Goal: Information Seeking & Learning: Learn about a topic

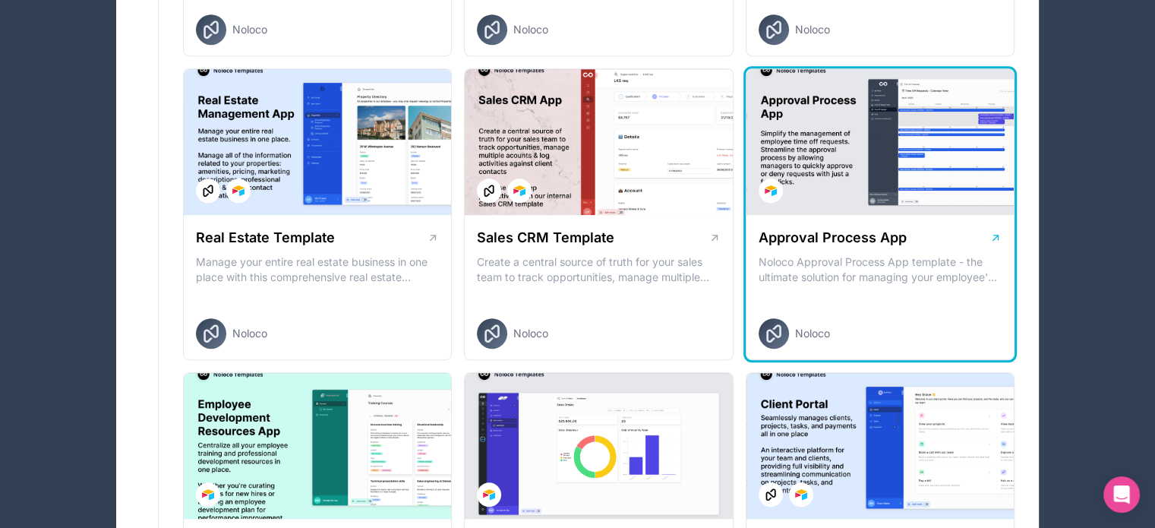
scroll to position [911, 0]
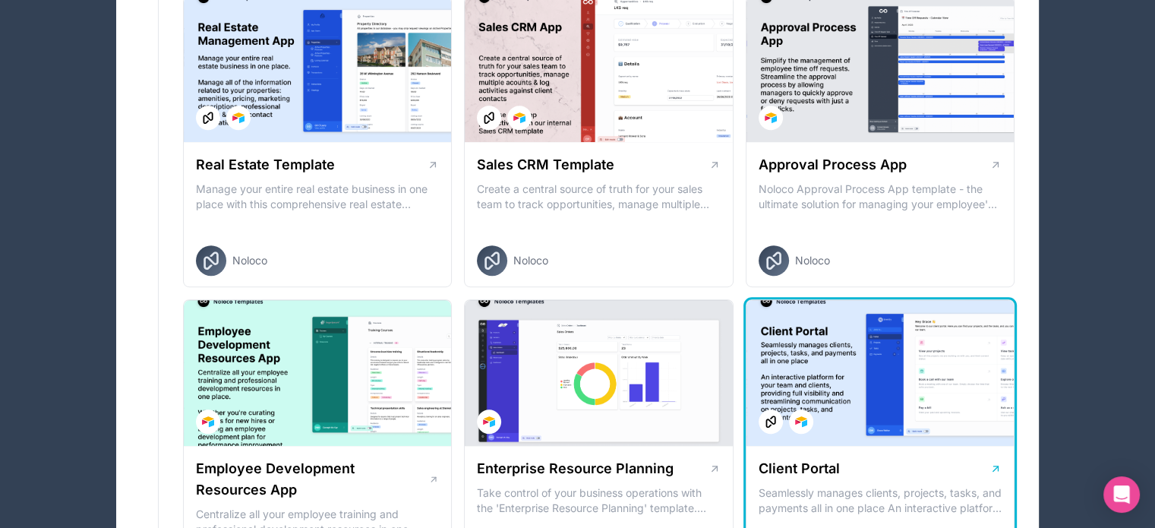
click at [835, 382] on div at bounding box center [879, 373] width 267 height 146
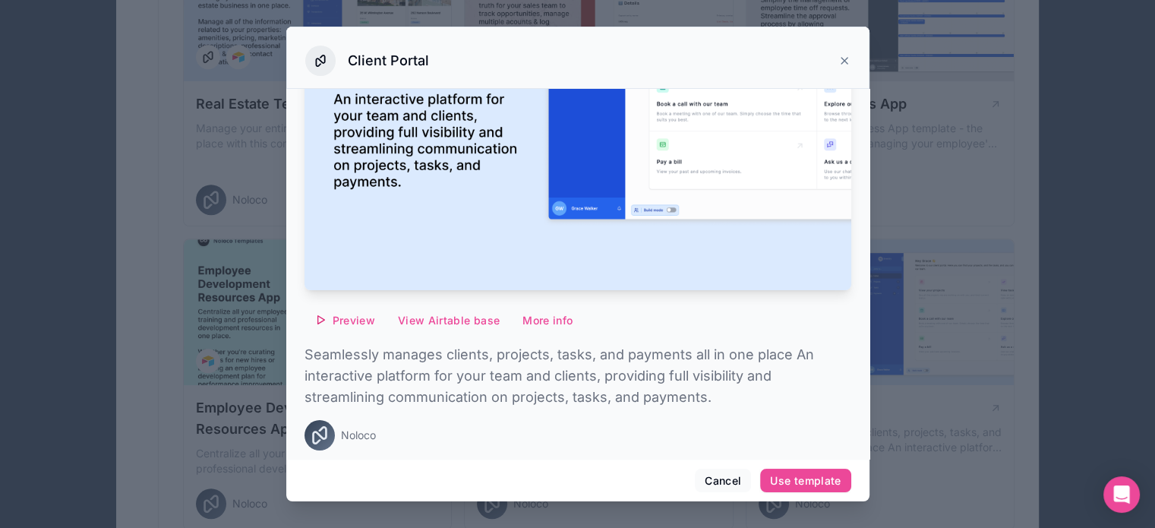
scroll to position [1063, 0]
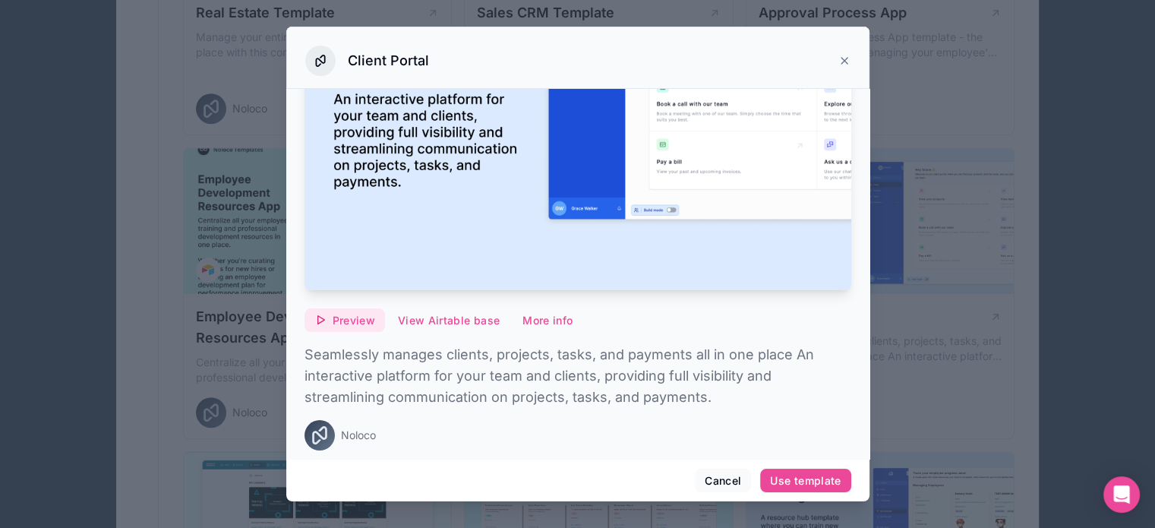
click at [336, 314] on span "Preview" at bounding box center [354, 321] width 43 height 14
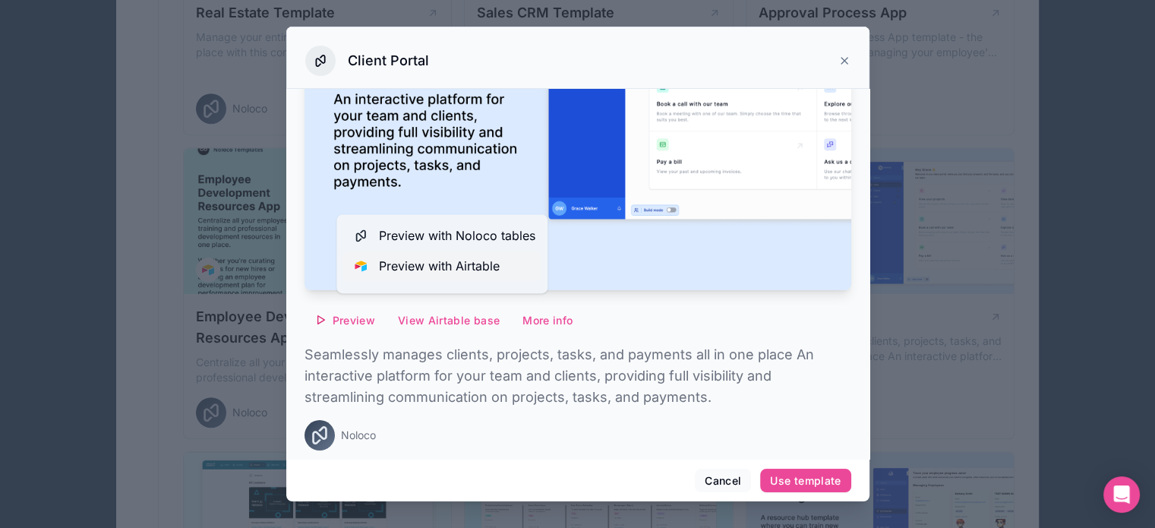
click at [408, 264] on span "Preview with Airtable" at bounding box center [439, 266] width 121 height 18
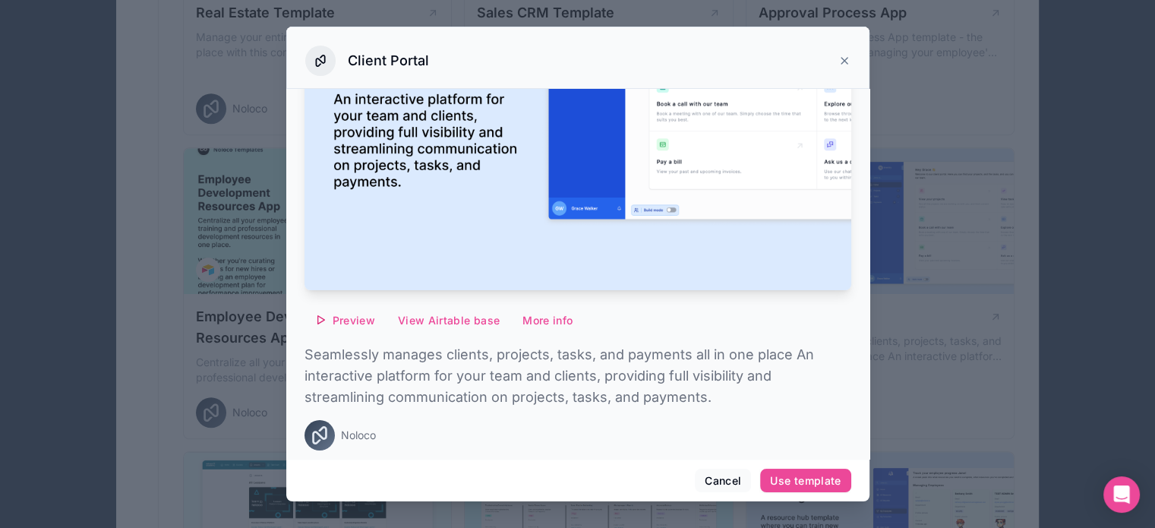
click at [840, 55] on icon at bounding box center [844, 61] width 12 height 12
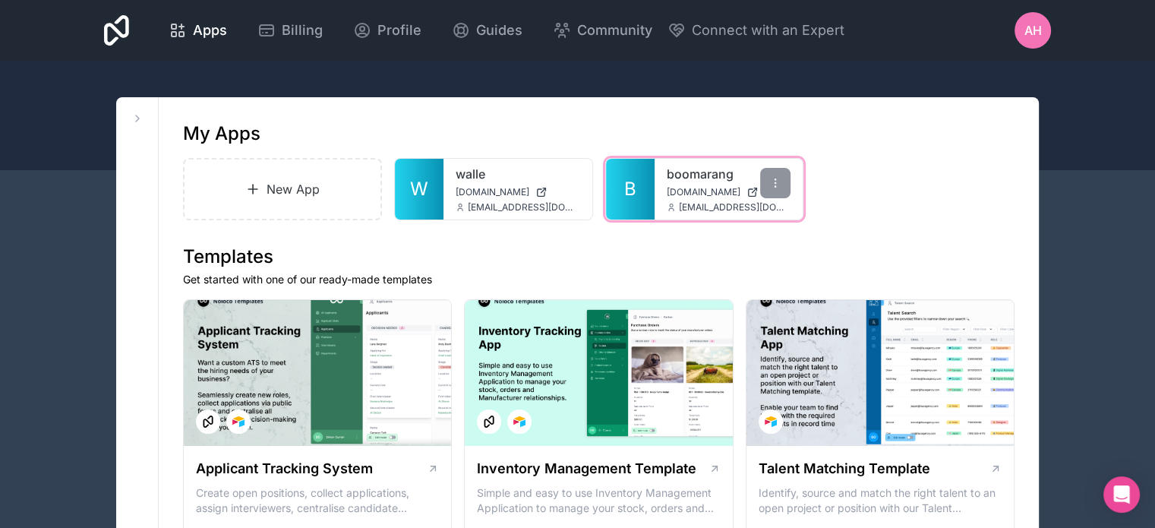
click at [677, 196] on span "[DOMAIN_NAME]" at bounding box center [704, 192] width 74 height 12
